Goal: Find specific page/section: Find specific page/section

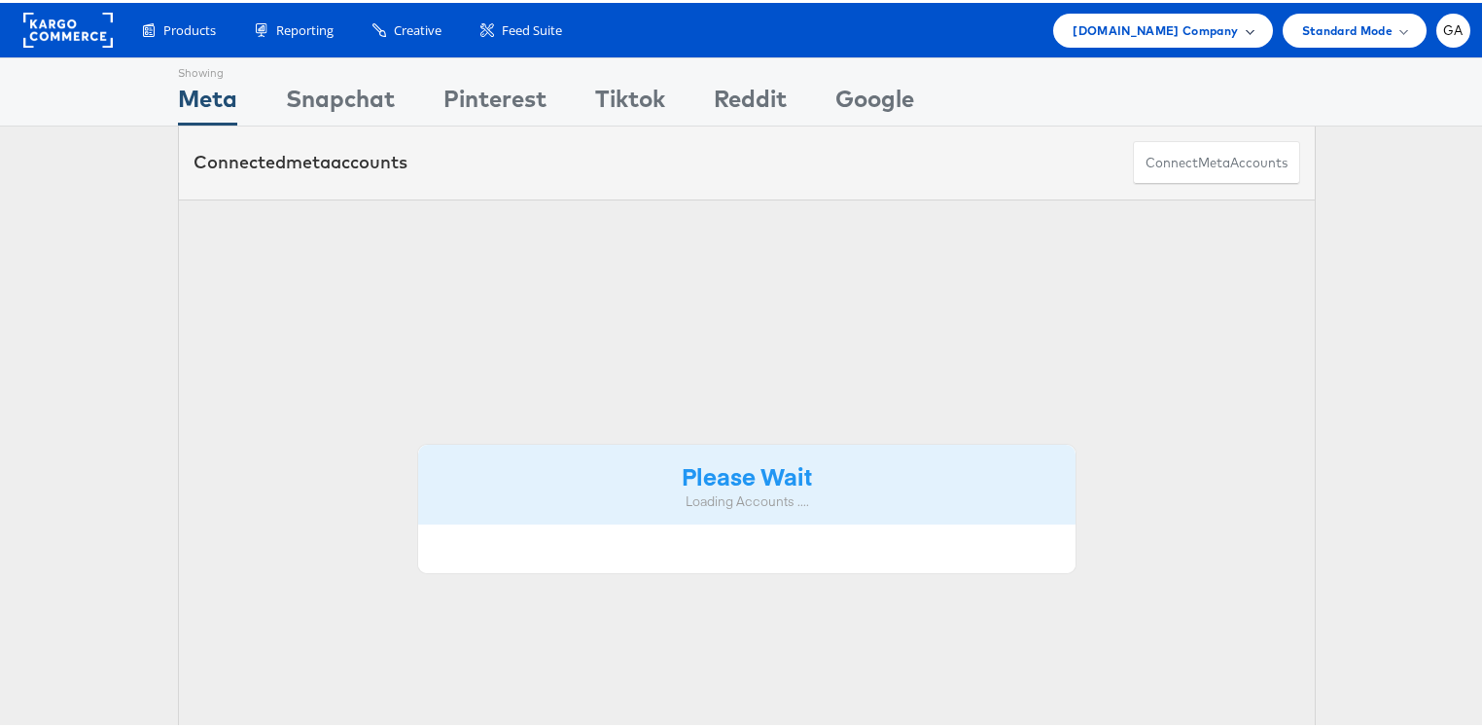
click at [1204, 32] on span "[DOMAIN_NAME] Company" at bounding box center [1155, 28] width 165 height 20
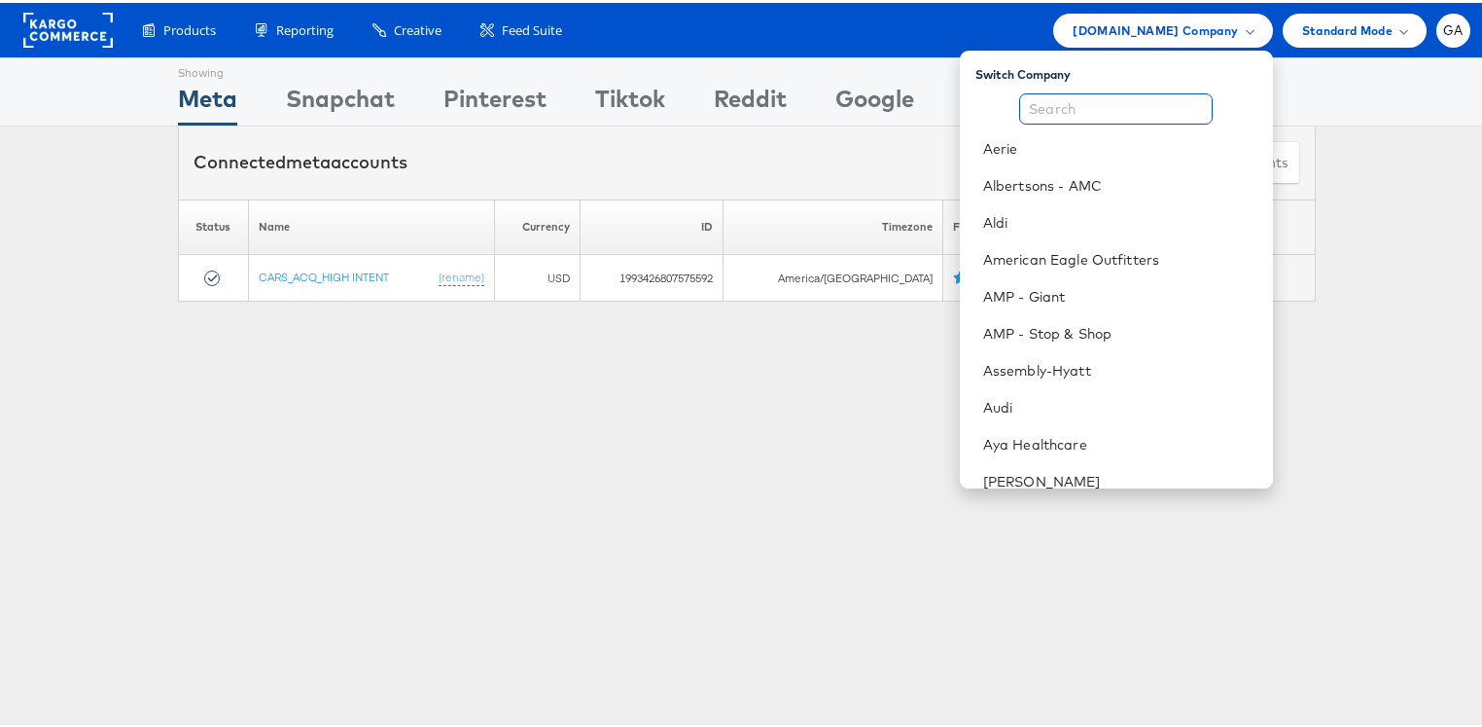
click at [1115, 101] on input "text" at bounding box center [1116, 105] width 194 height 31
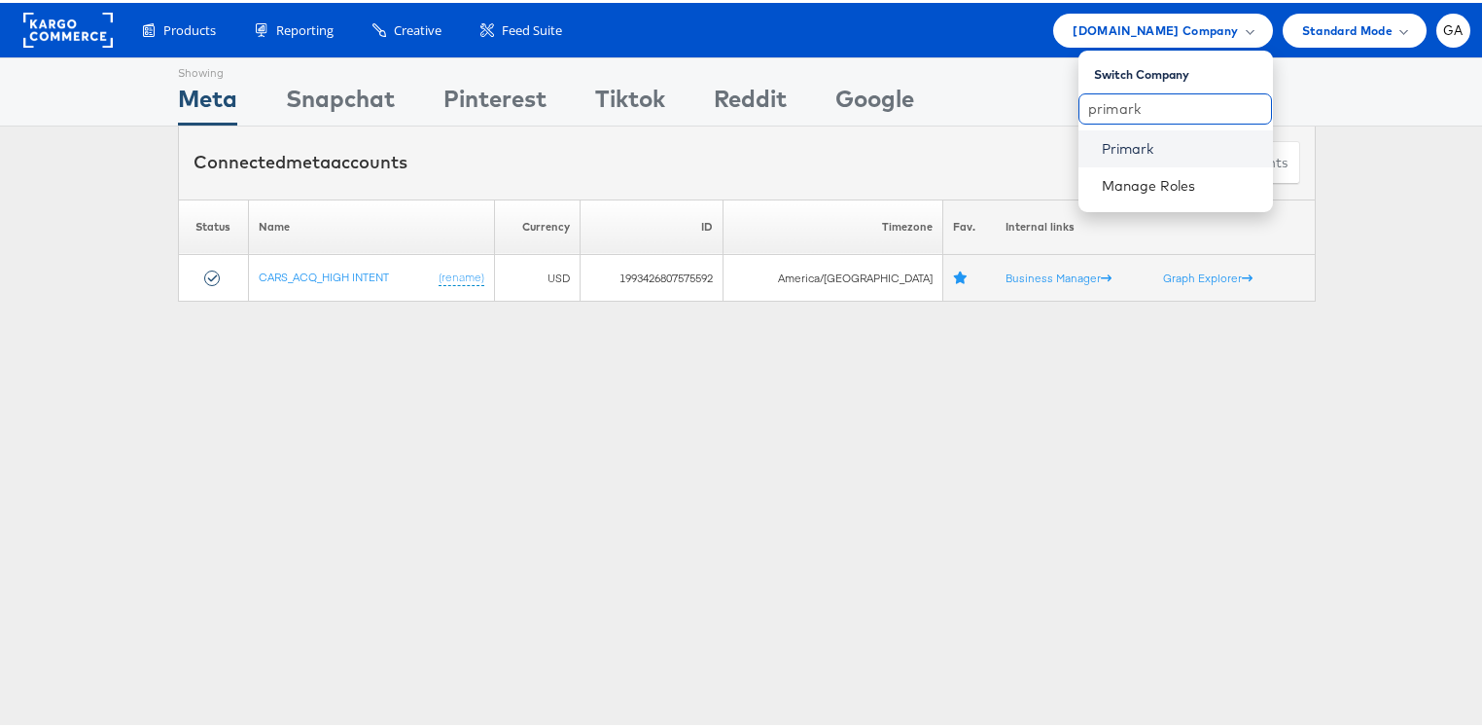
type input "primark"
click at [1124, 151] on link "Primark" at bounding box center [1180, 145] width 156 height 19
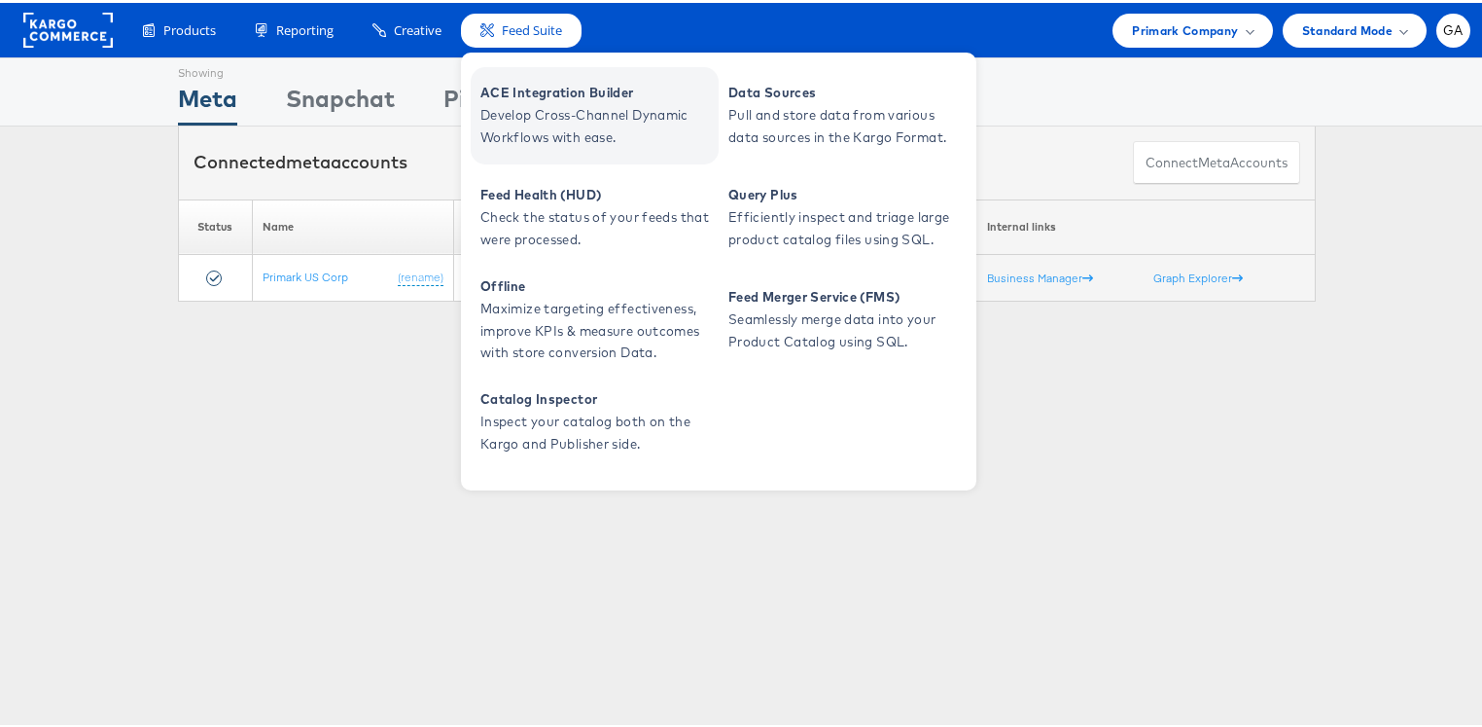
click at [521, 87] on span "ACE Integration Builder" at bounding box center [597, 90] width 233 height 22
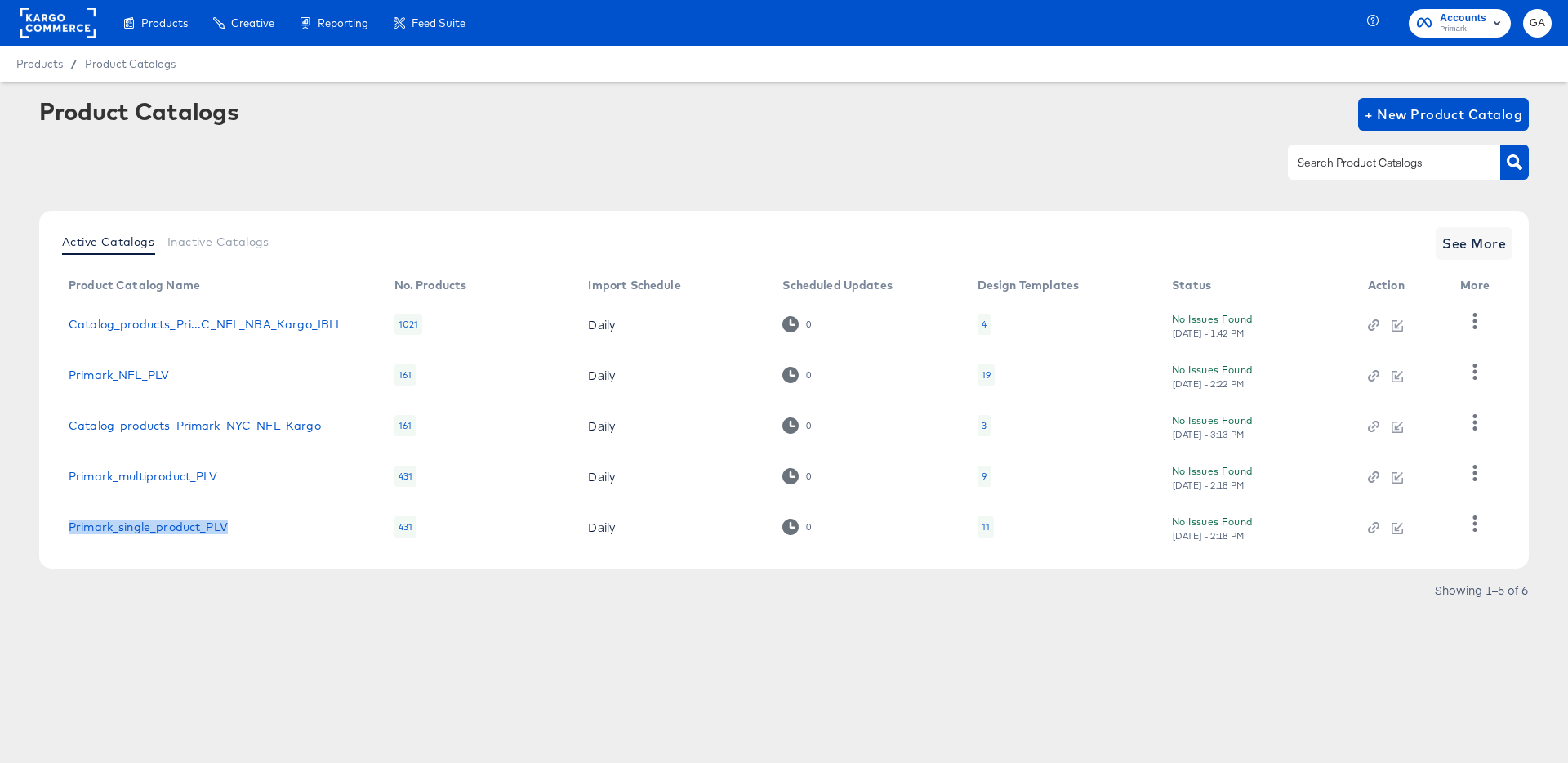
drag, startPoint x: 264, startPoint y: 526, endPoint x: 60, endPoint y: 524, distance: 204.0
click at [60, 524] on td "Primark_single_product_PLV" at bounding box center [218, 526] width 326 height 50
copy link "Primark_single_product_PLV"
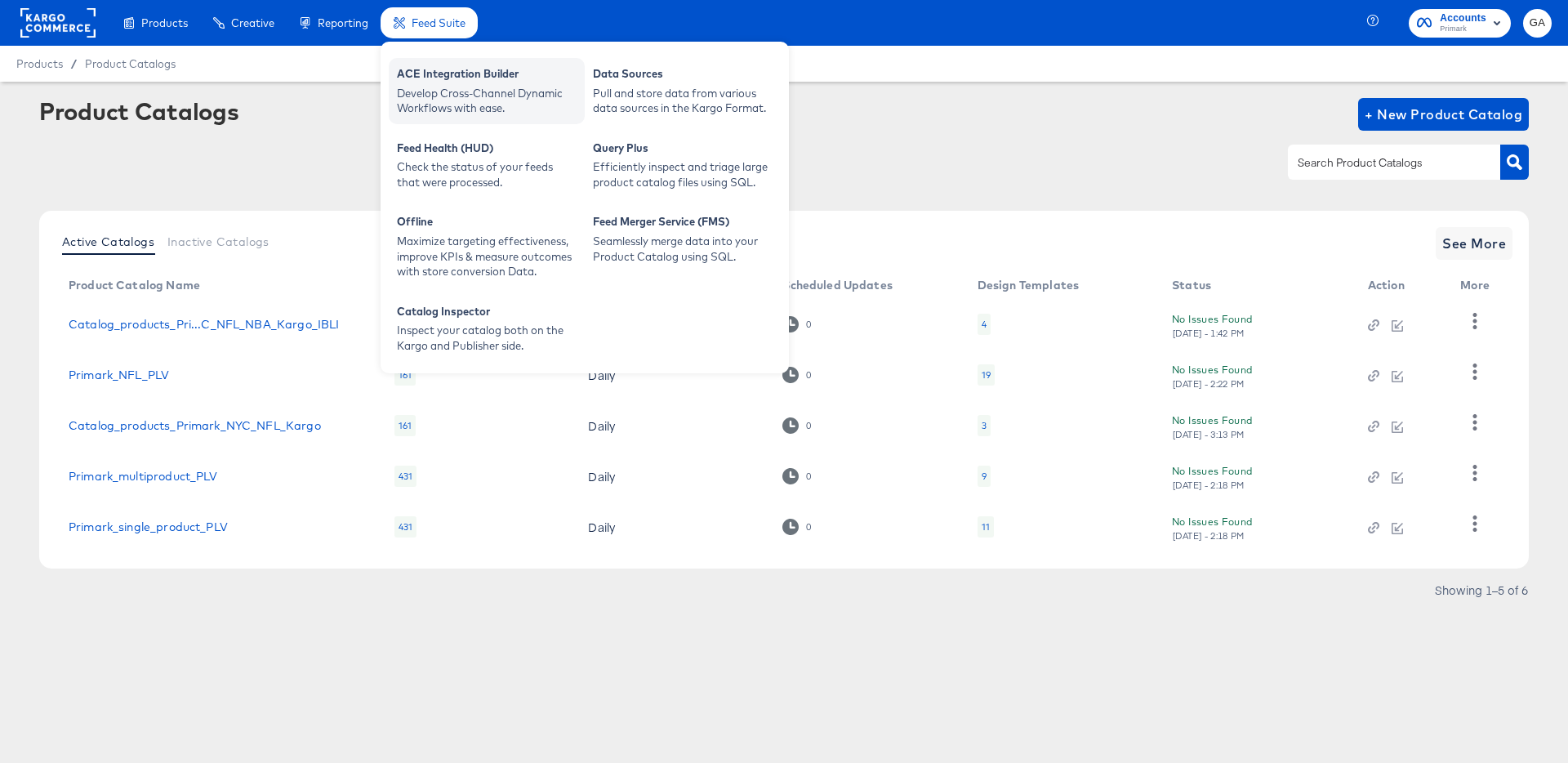
click at [443, 89] on div "Develop Cross-Channel Dynamic Workflows with ease." at bounding box center [487, 101] width 180 height 30
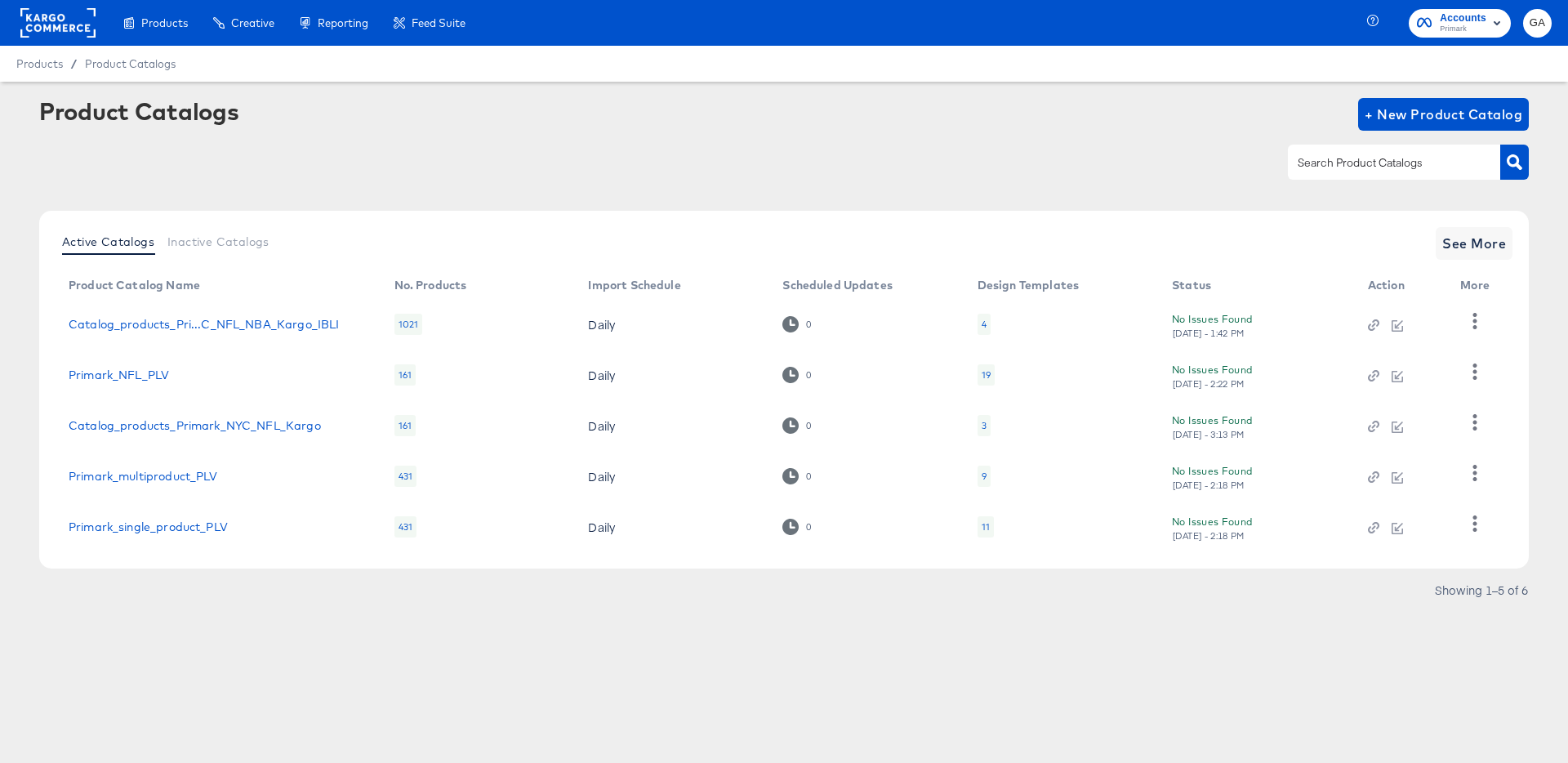
click at [1011, 89] on article "Product Catalogs + New Product Catalog Active Catalogs Inactive Catalogs See Mo…" at bounding box center [784, 370] width 1568 height 578
